Goal: Use online tool/utility: Utilize a website feature to perform a specific function

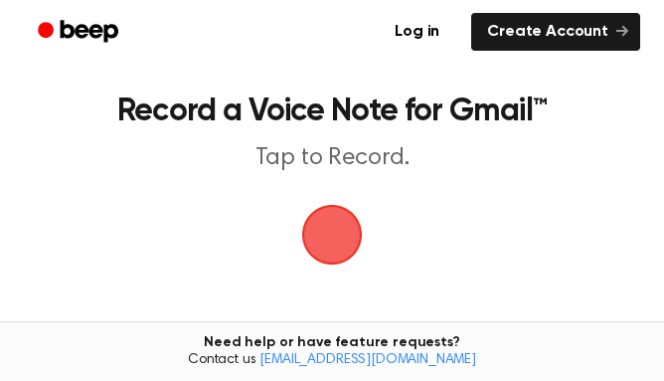
click at [358, 211] on span "button" at bounding box center [332, 235] width 56 height 56
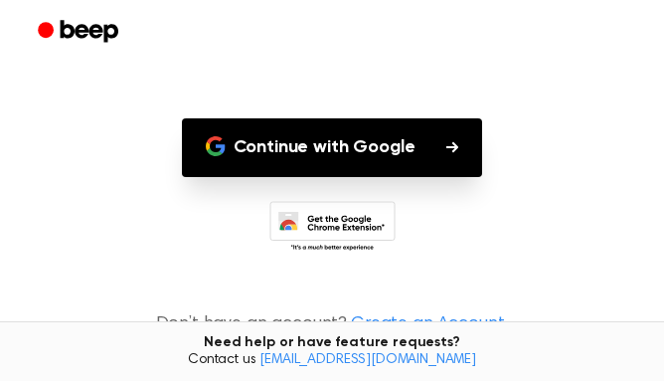
scroll to position [183, 0]
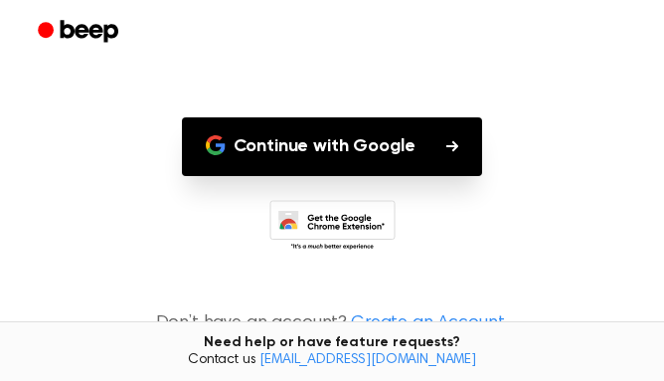
click at [243, 143] on button "Continue with Google" at bounding box center [332, 146] width 301 height 59
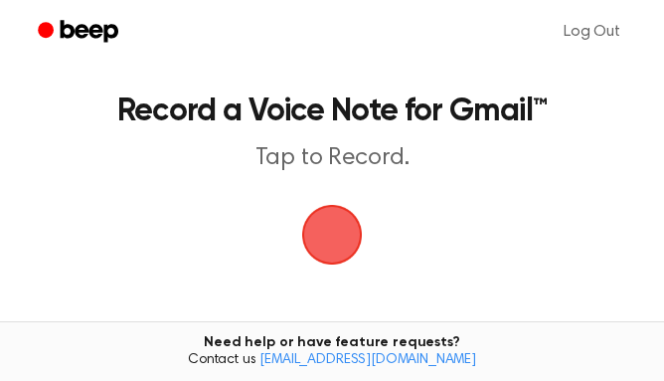
click at [320, 226] on span "button" at bounding box center [332, 235] width 56 height 56
click at [334, 224] on span "button" at bounding box center [332, 235] width 56 height 56
click at [323, 231] on span "button" at bounding box center [332, 235] width 56 height 56
click at [326, 233] on span "button" at bounding box center [331, 234] width 102 height 102
click at [359, 232] on span "button" at bounding box center [331, 234] width 95 height 95
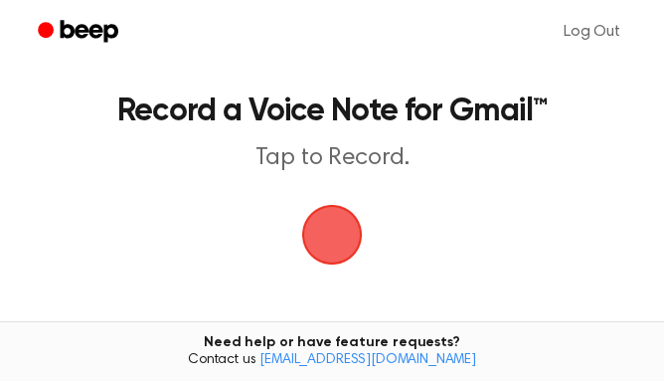
click at [316, 228] on span "button" at bounding box center [331, 234] width 77 height 77
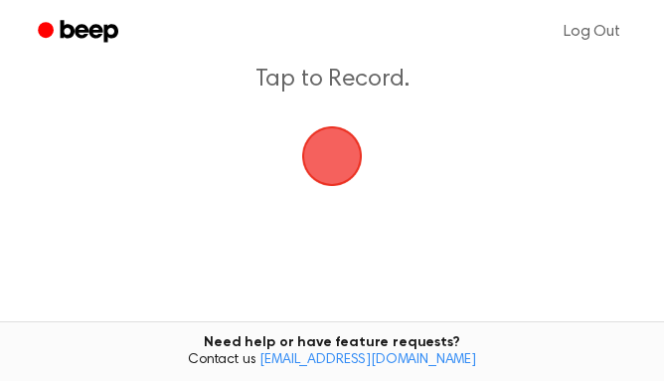
scroll to position [80, 0]
click at [319, 158] on span "button" at bounding box center [332, 154] width 61 height 61
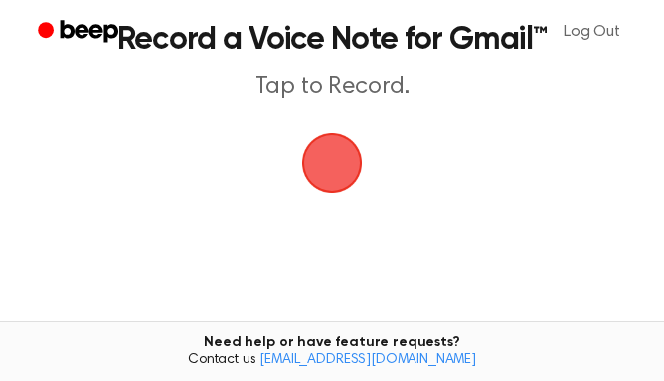
scroll to position [0, 0]
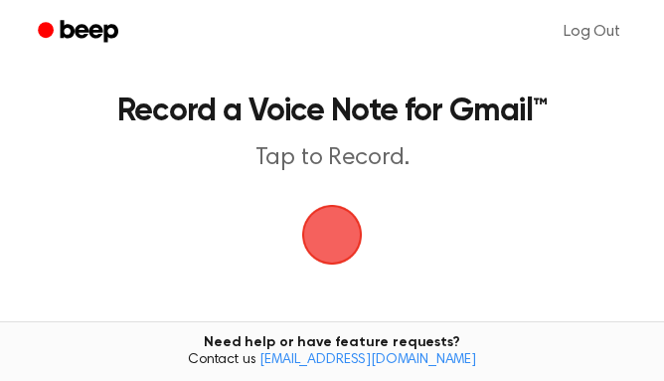
click at [329, 210] on span "button" at bounding box center [331, 234] width 77 height 77
click at [299, 280] on main "Record a Voice Note for Gmail™ Tap to Record. Tired of copying and pasting? Use…" at bounding box center [332, 290] width 664 height 580
click at [349, 244] on span "button" at bounding box center [332, 235] width 56 height 56
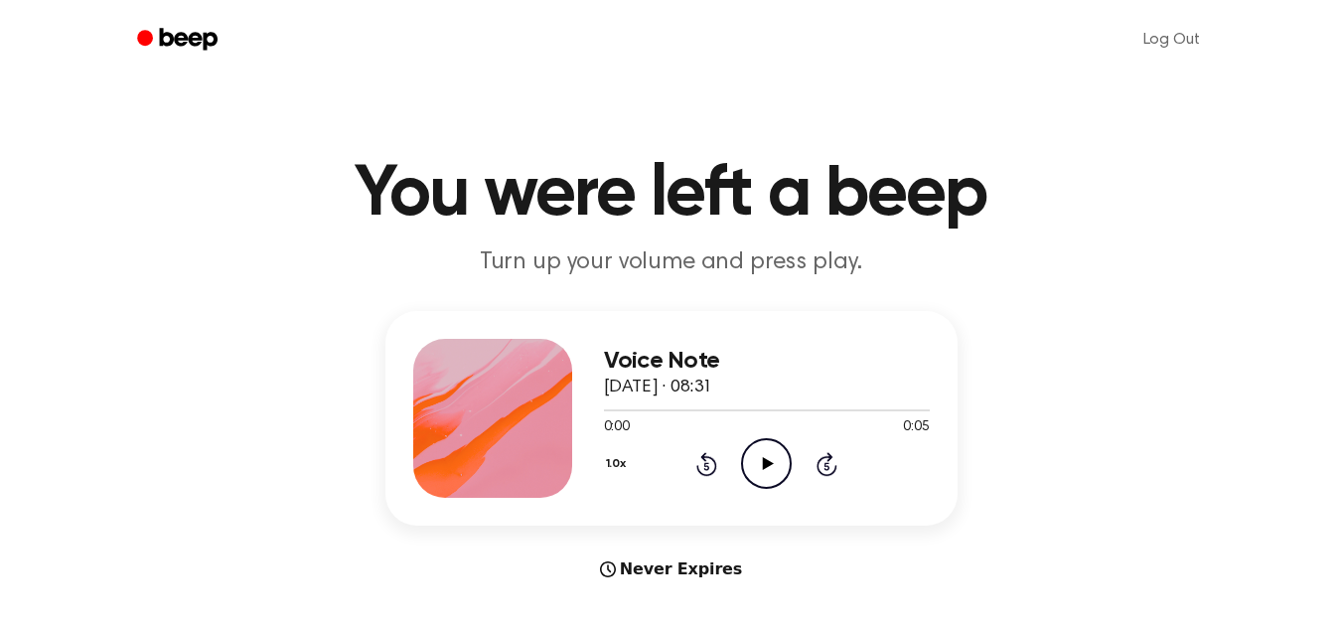
click at [769, 449] on icon "Play Audio" at bounding box center [766, 463] width 51 height 51
